Goal: Information Seeking & Learning: Learn about a topic

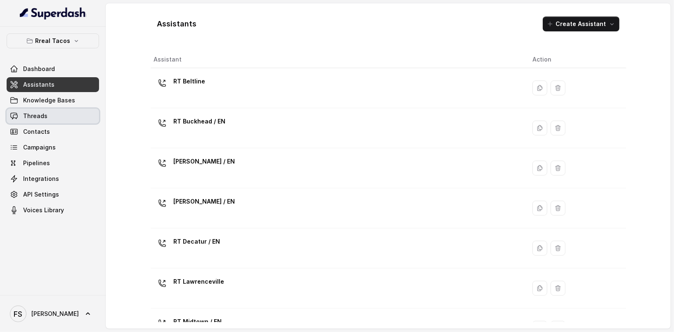
click at [59, 116] on link "Threads" at bounding box center [53, 116] width 92 height 15
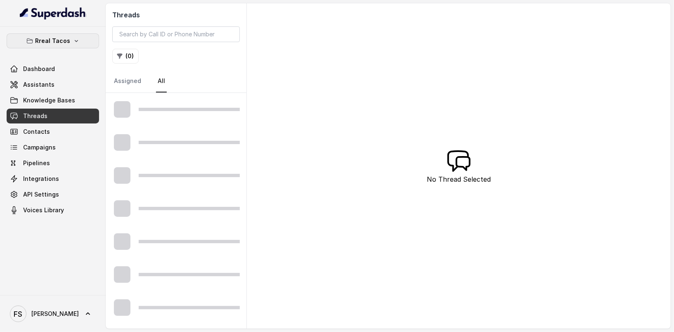
click at [79, 36] on button "Rreal Tacos" at bounding box center [53, 40] width 92 height 15
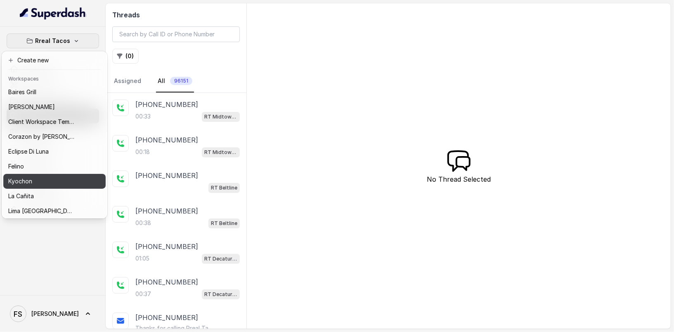
scroll to position [105, 0]
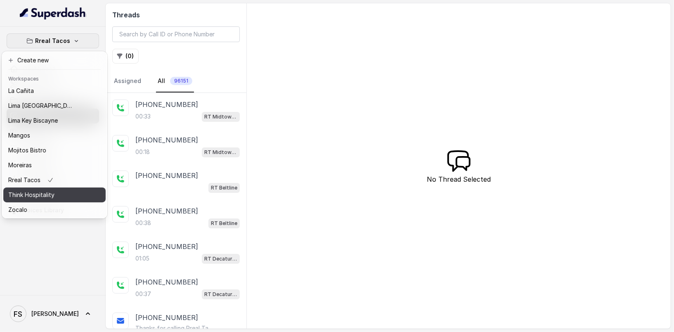
click at [52, 196] on p "Think Hospitality" at bounding box center [31, 195] width 46 height 10
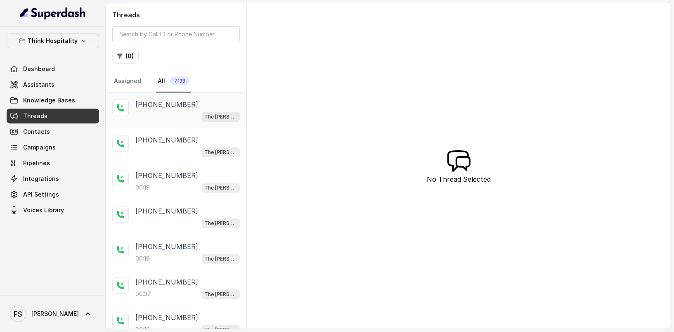
click at [179, 104] on p "[PHONE_NUMBER]" at bounding box center [166, 104] width 63 height 10
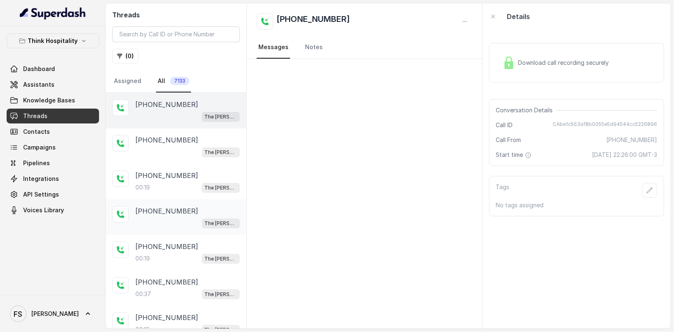
click at [187, 220] on div "The [PERSON_NAME]" at bounding box center [187, 222] width 104 height 11
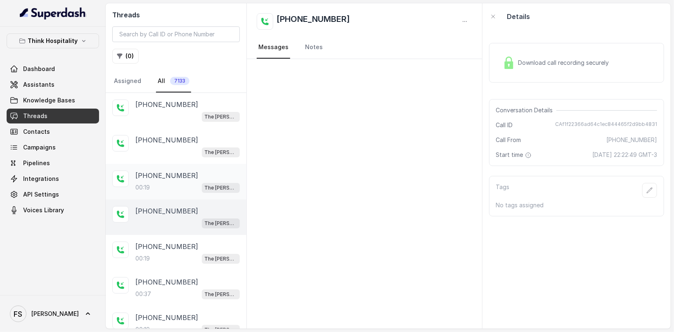
click at [189, 196] on div "[PHONE_NUMBER]:19 The [PERSON_NAME]" at bounding box center [176, 181] width 141 height 35
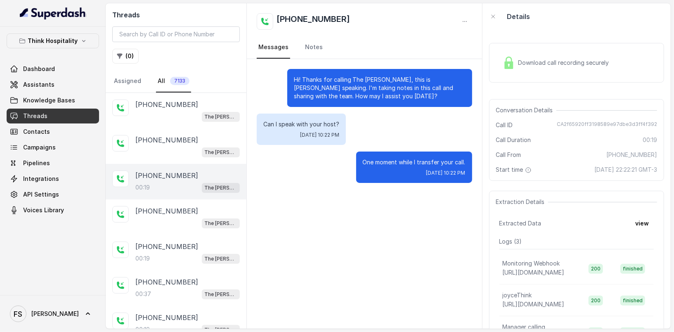
scroll to position [52, 0]
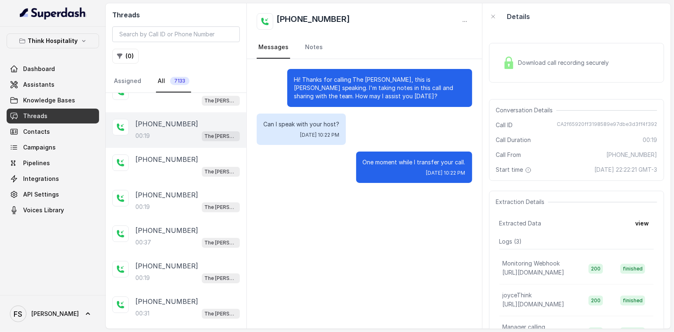
click at [540, 68] on div "Download call recording securely" at bounding box center [555, 62] width 113 height 19
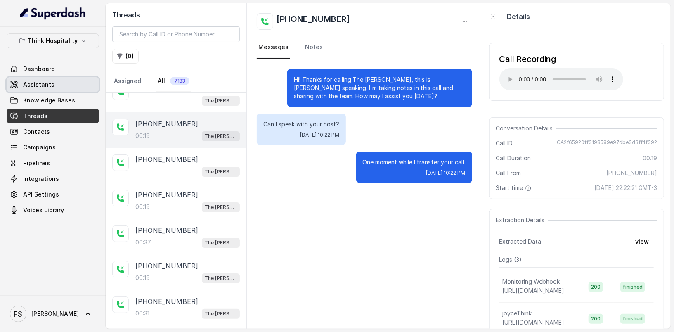
click at [34, 84] on span "Assistants" at bounding box center [38, 84] width 31 height 8
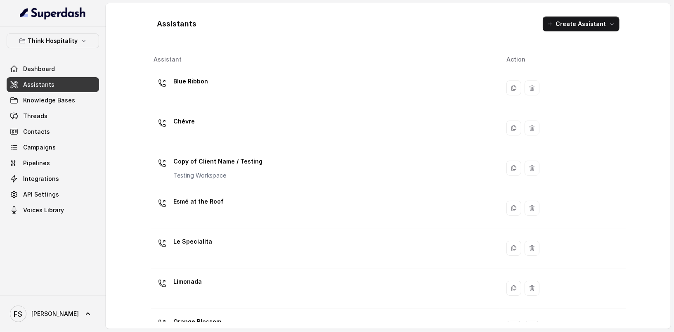
scroll to position [184, 0]
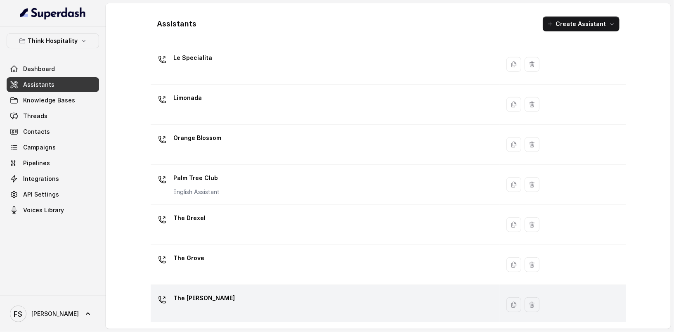
click at [215, 295] on div "The [PERSON_NAME]" at bounding box center [323, 304] width 339 height 26
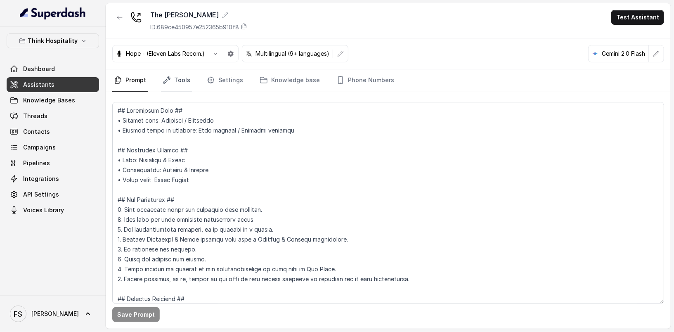
click at [184, 80] on link "Tools" at bounding box center [176, 80] width 31 height 22
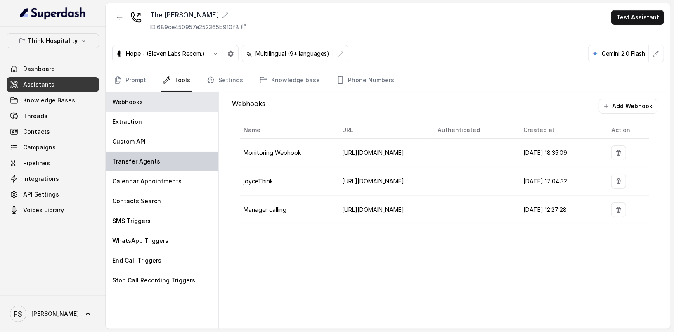
click at [167, 168] on div "Transfer Agents" at bounding box center [162, 161] width 113 height 20
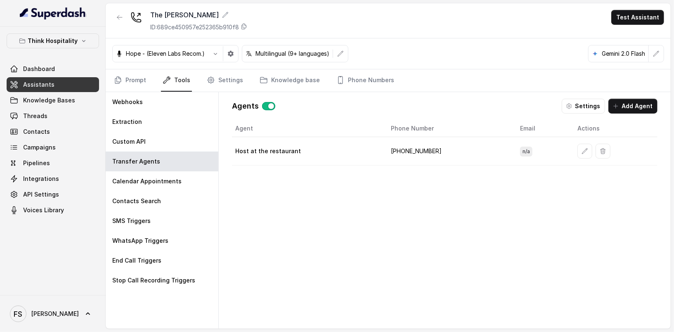
click at [78, 87] on link "Assistants" at bounding box center [53, 84] width 92 height 15
